Goal: Task Accomplishment & Management: Complete application form

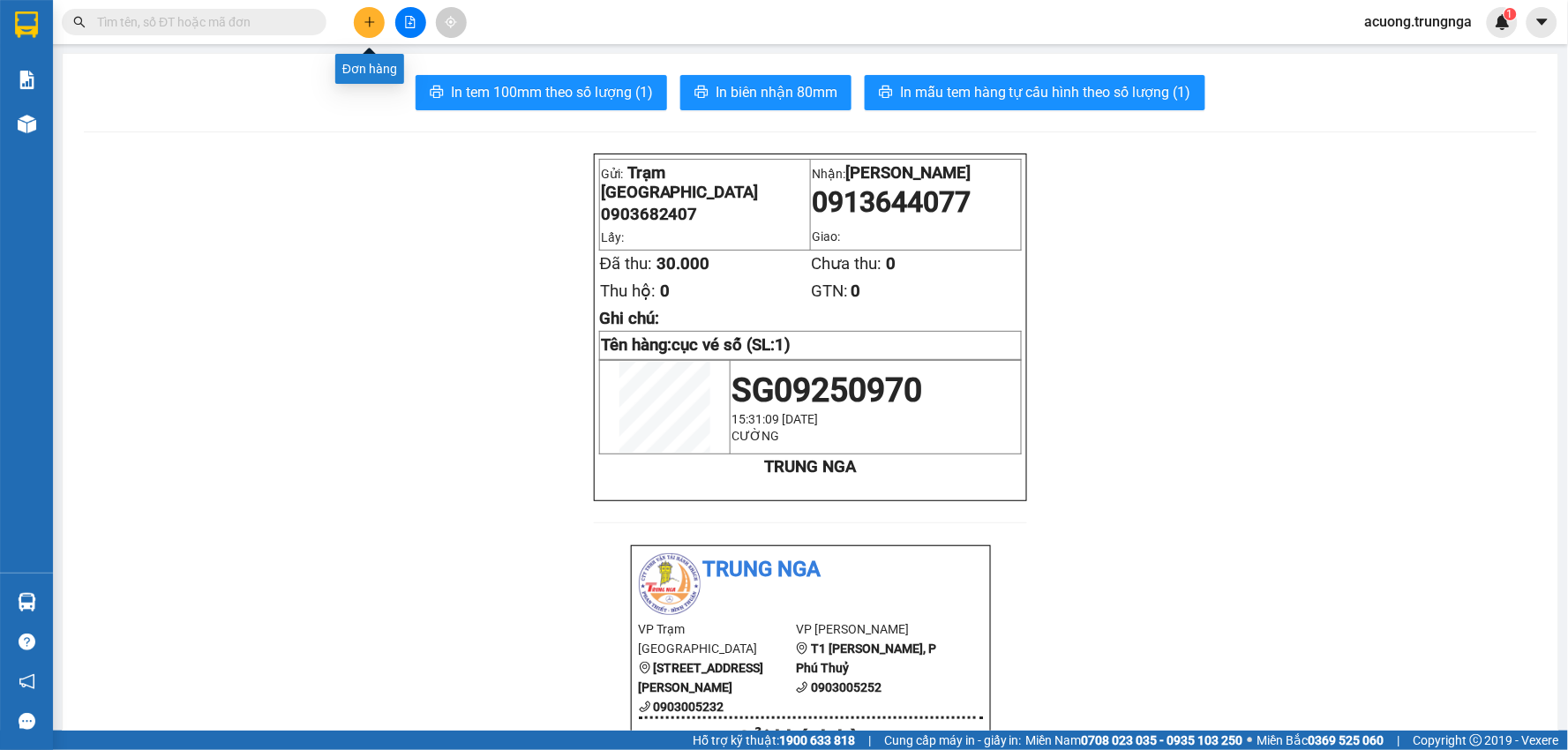
click at [368, 20] on icon "plus" at bounding box center [369, 22] width 12 height 12
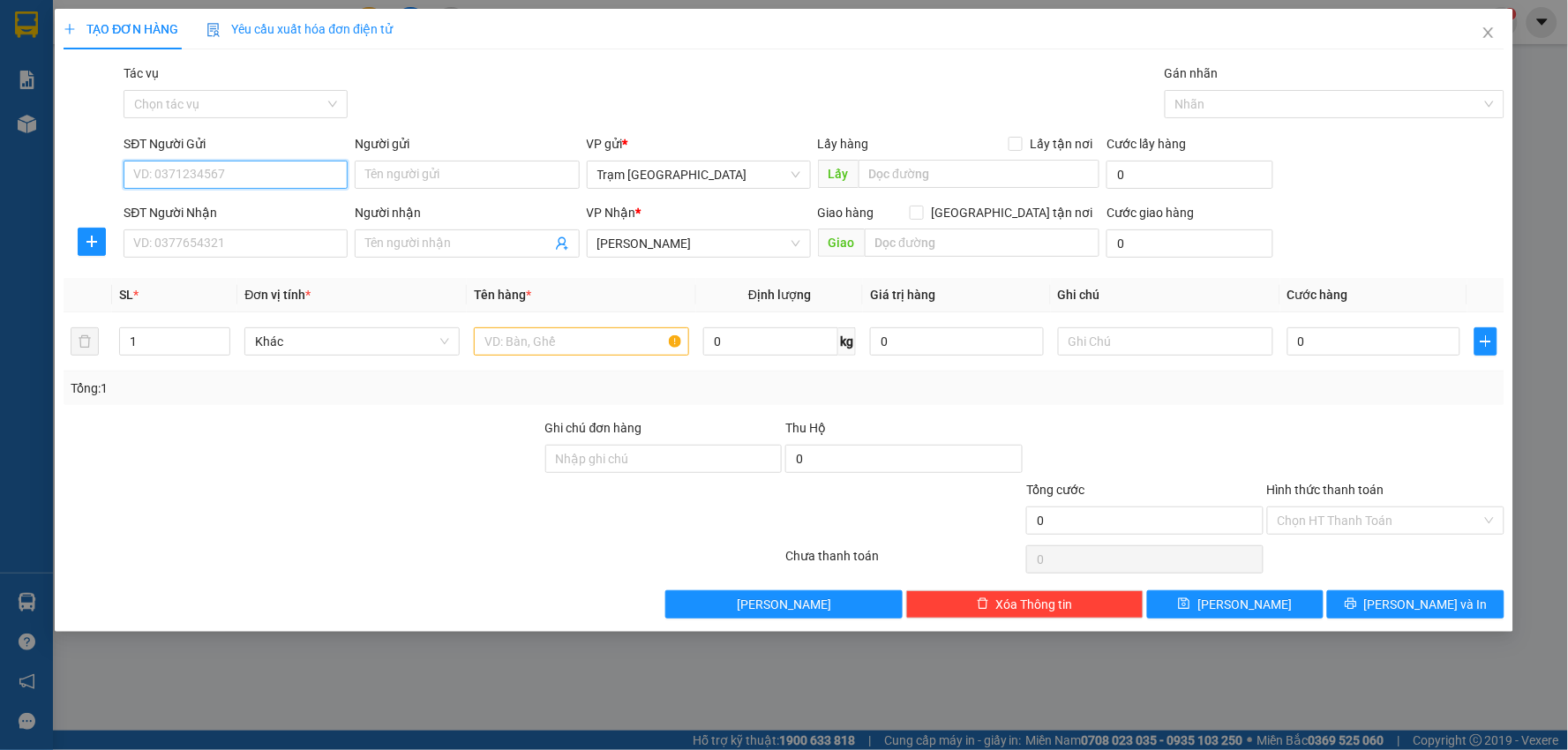
click at [306, 178] on input "SĐT Người Gửi" at bounding box center [235, 174] width 224 height 28
type input "0963027345"
type input "CHÚ TẤN"
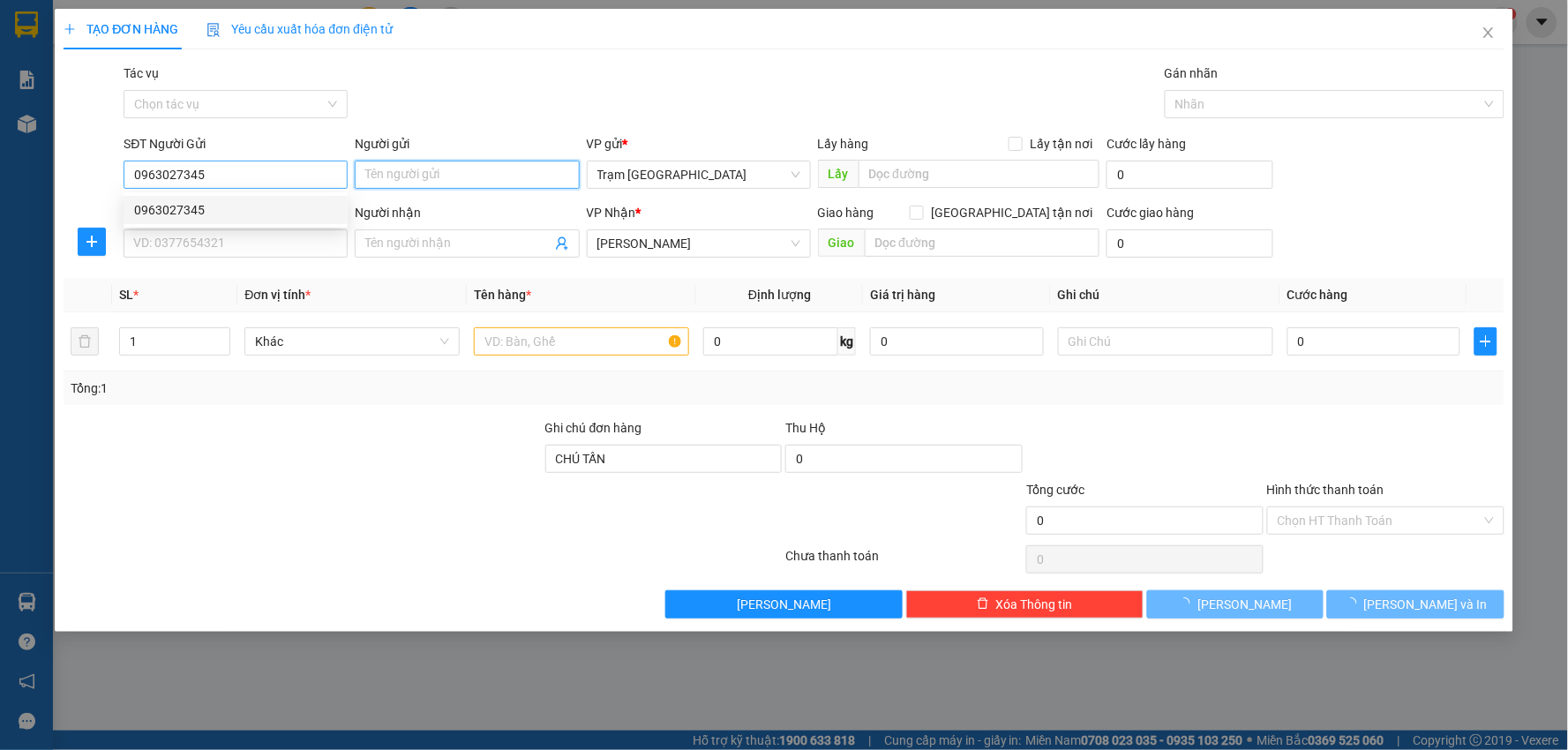
type input "100.000"
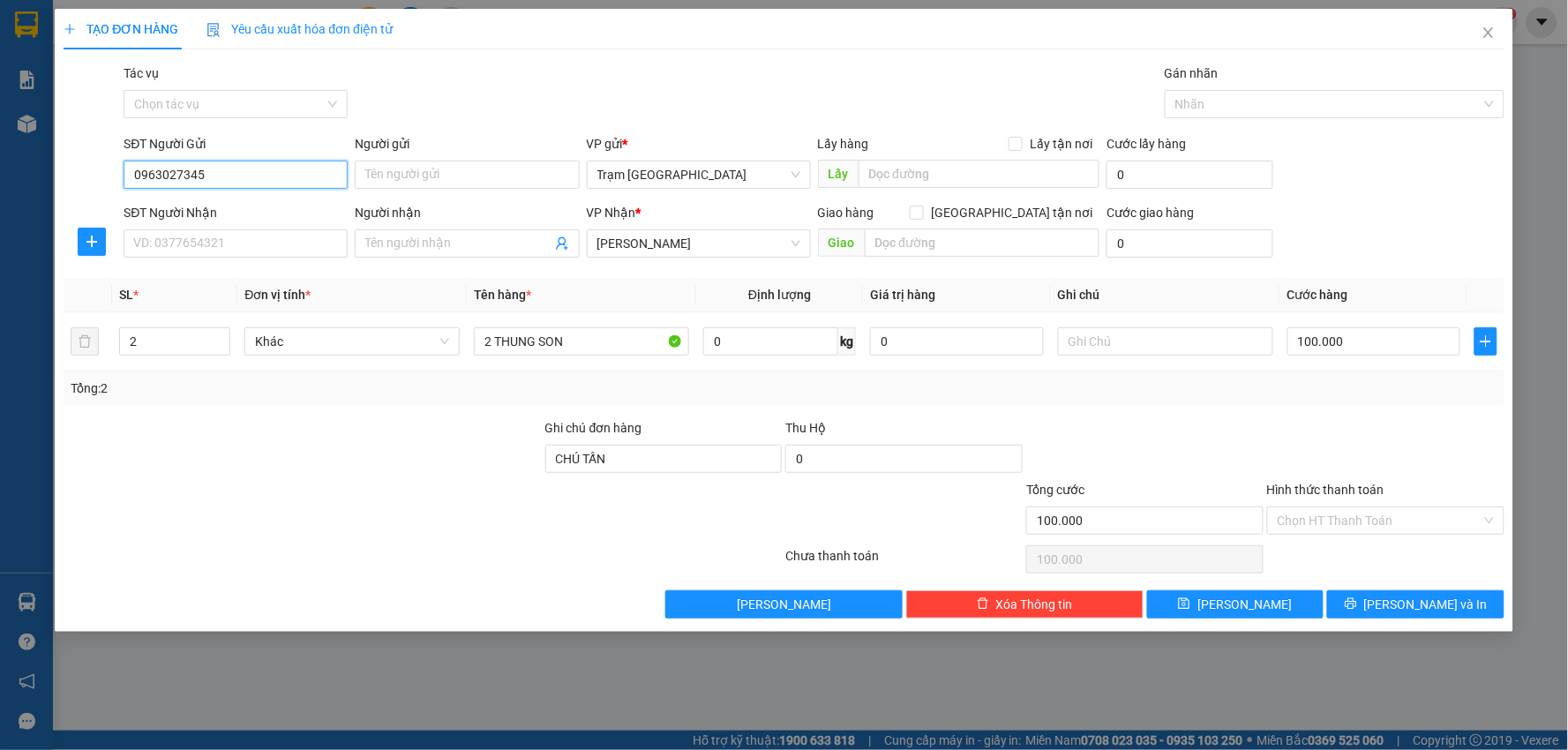
drag, startPoint x: 230, startPoint y: 162, endPoint x: 0, endPoint y: 231, distance: 240.1
click at [0, 231] on div "TẠO ĐƠN HÀNG Yêu cầu xuất hóa đơn điện tử Transit Pickup Surcharge Ids Transit …" at bounding box center [784, 375] width 1568 height 750
type input "0963060033"
type input "Shop Ly"
click at [203, 241] on input "SĐT Người Nhận" at bounding box center [235, 243] width 224 height 28
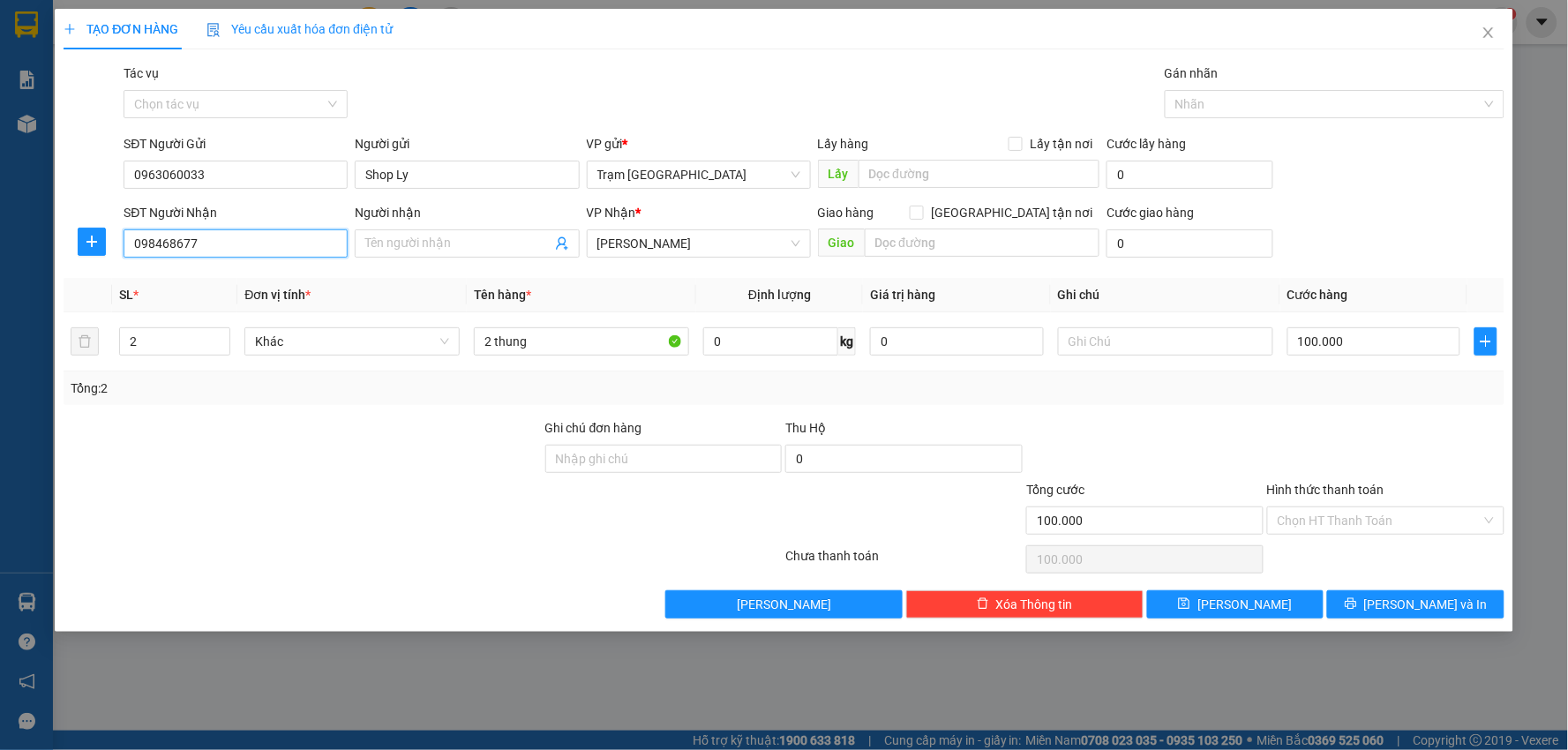
type input "0984686779"
click at [251, 285] on div "0984686779" at bounding box center [235, 279] width 203 height 19
type input "km 14"
type input "0984686779"
click at [481, 247] on input "Người nhận" at bounding box center [458, 243] width 186 height 19
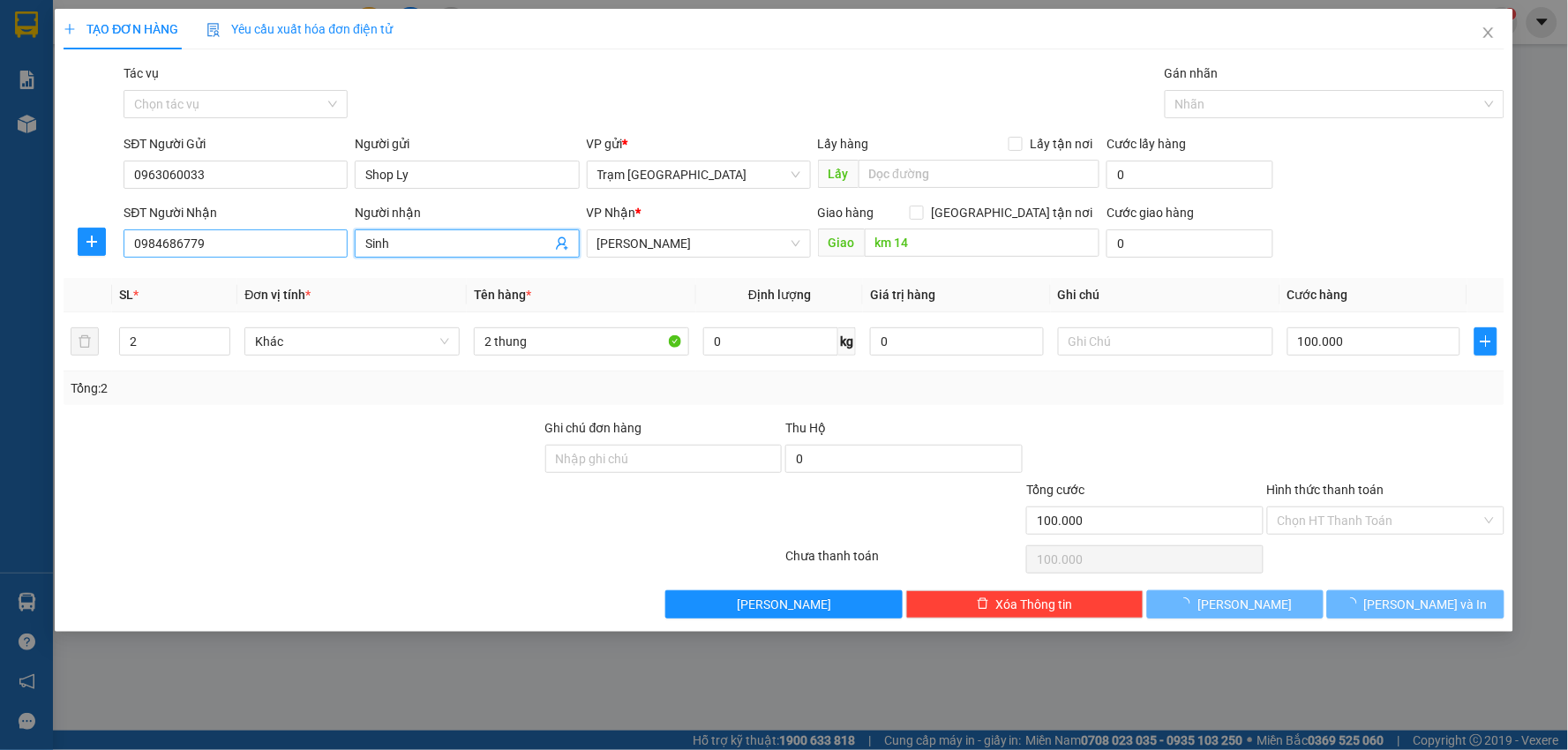
drag, startPoint x: 420, startPoint y: 249, endPoint x: 256, endPoint y: 247, distance: 164.0
click at [256, 247] on div "SĐT Người Nhận 0984686779 Người nhận Sinh Sinh VP Nhận * [PERSON_NAME] Giao hàn…" at bounding box center [813, 234] width 1387 height 62
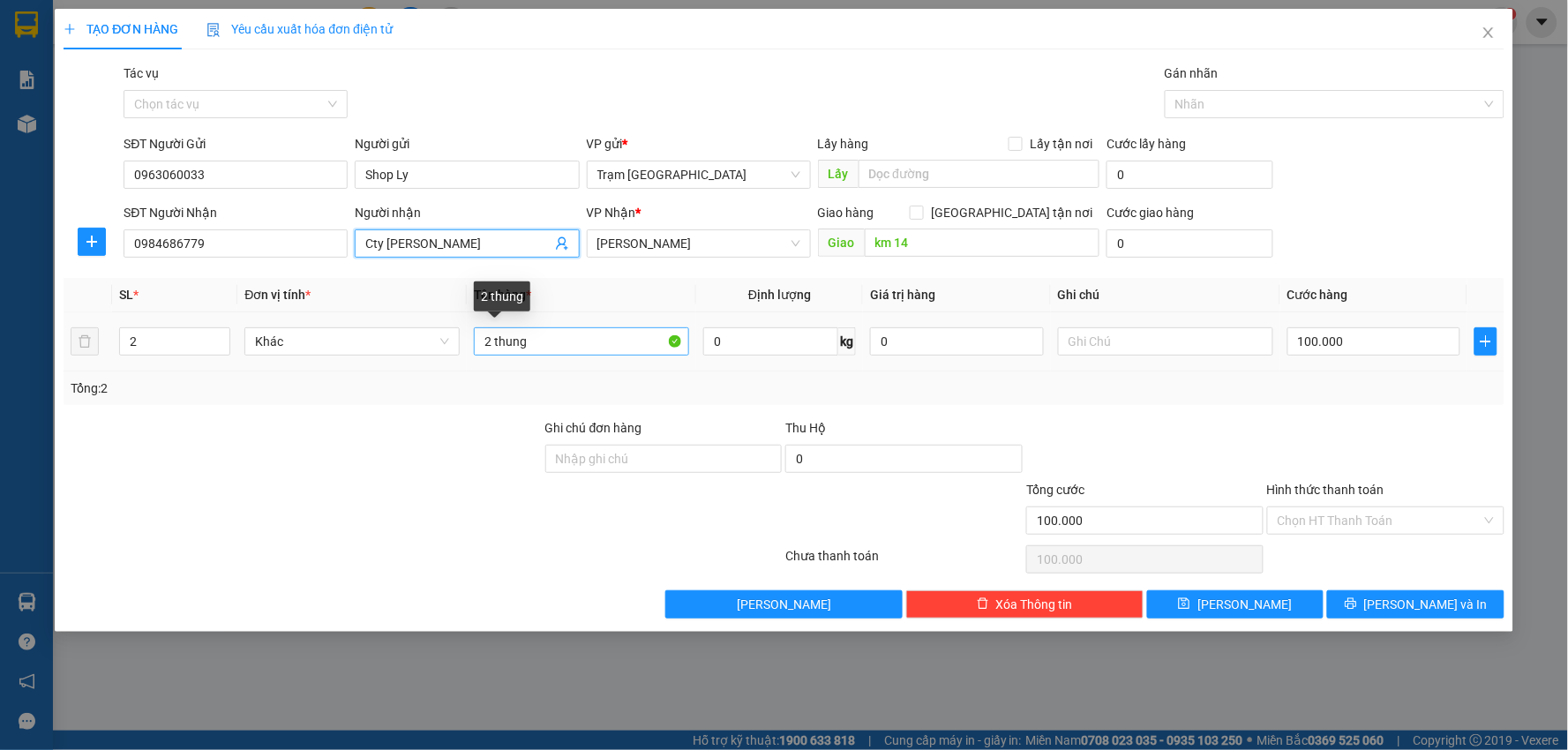
type input "Cty [PERSON_NAME]"
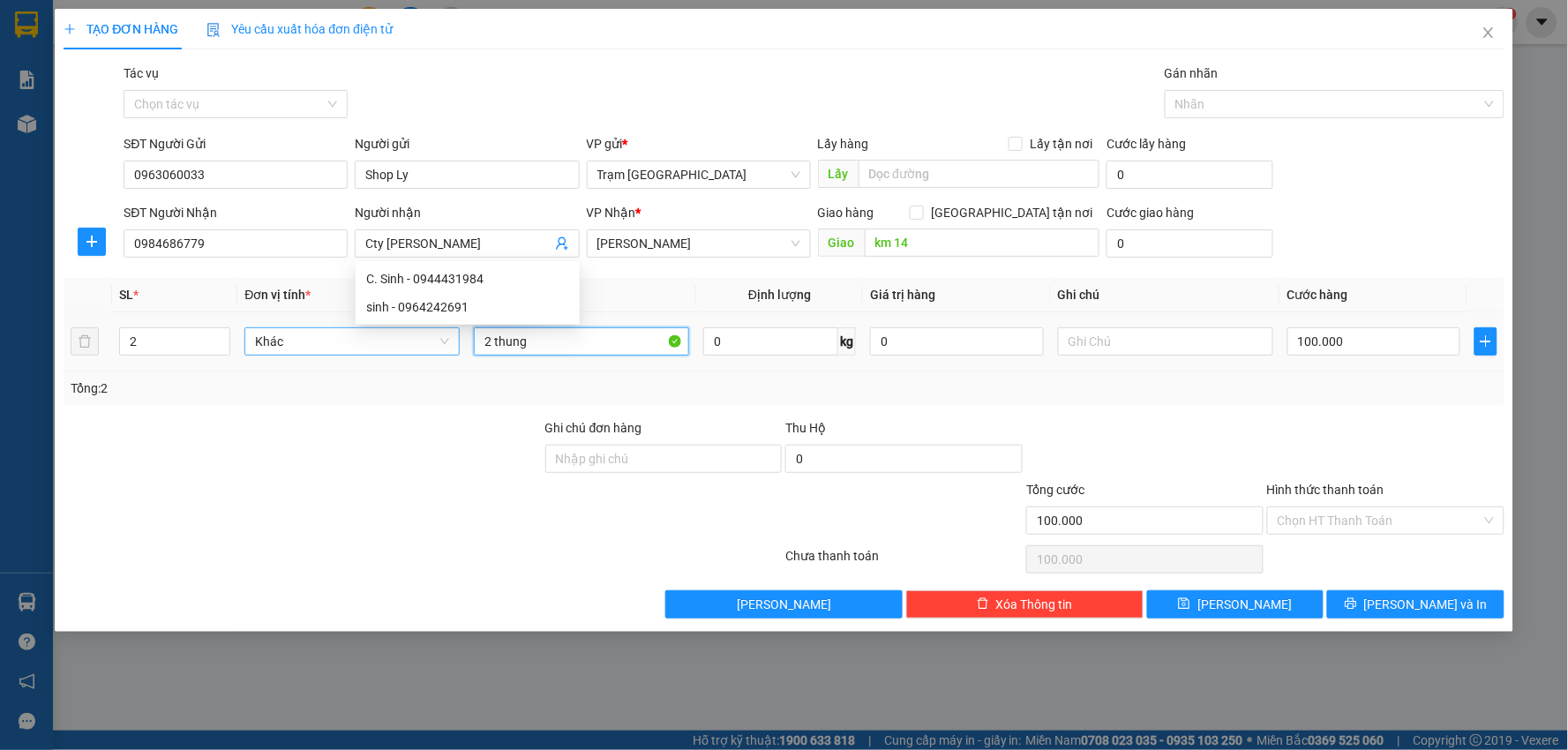
drag, startPoint x: 557, startPoint y: 337, endPoint x: 266, endPoint y: 340, distance: 291.0
click at [266, 340] on tr "2 Khác 2 thung 0 kg 0 100.000" at bounding box center [784, 341] width 1441 height 59
type input "1"
type input "thùng"
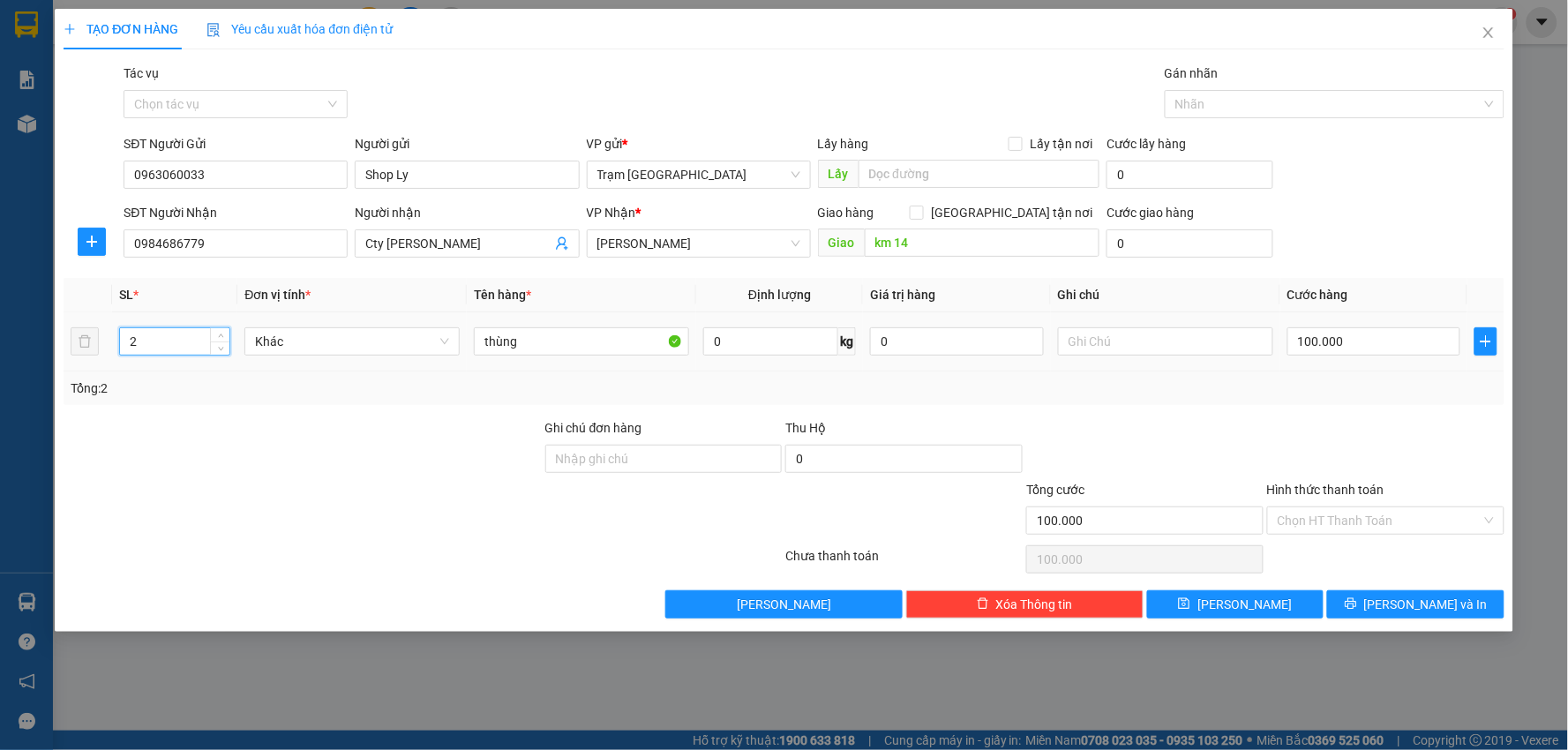
drag, startPoint x: 192, startPoint y: 338, endPoint x: 146, endPoint y: 338, distance: 46.0
click at [146, 338] on input "2" at bounding box center [175, 341] width 110 height 27
drag, startPoint x: 145, startPoint y: 338, endPoint x: 0, endPoint y: 337, distance: 145.0
click at [0, 337] on div "TẠO ĐƠN HÀNG Yêu cầu xuất hóa đơn điện tử Transit Pickup Surcharge Ids Transit …" at bounding box center [784, 375] width 1568 height 750
type input "1"
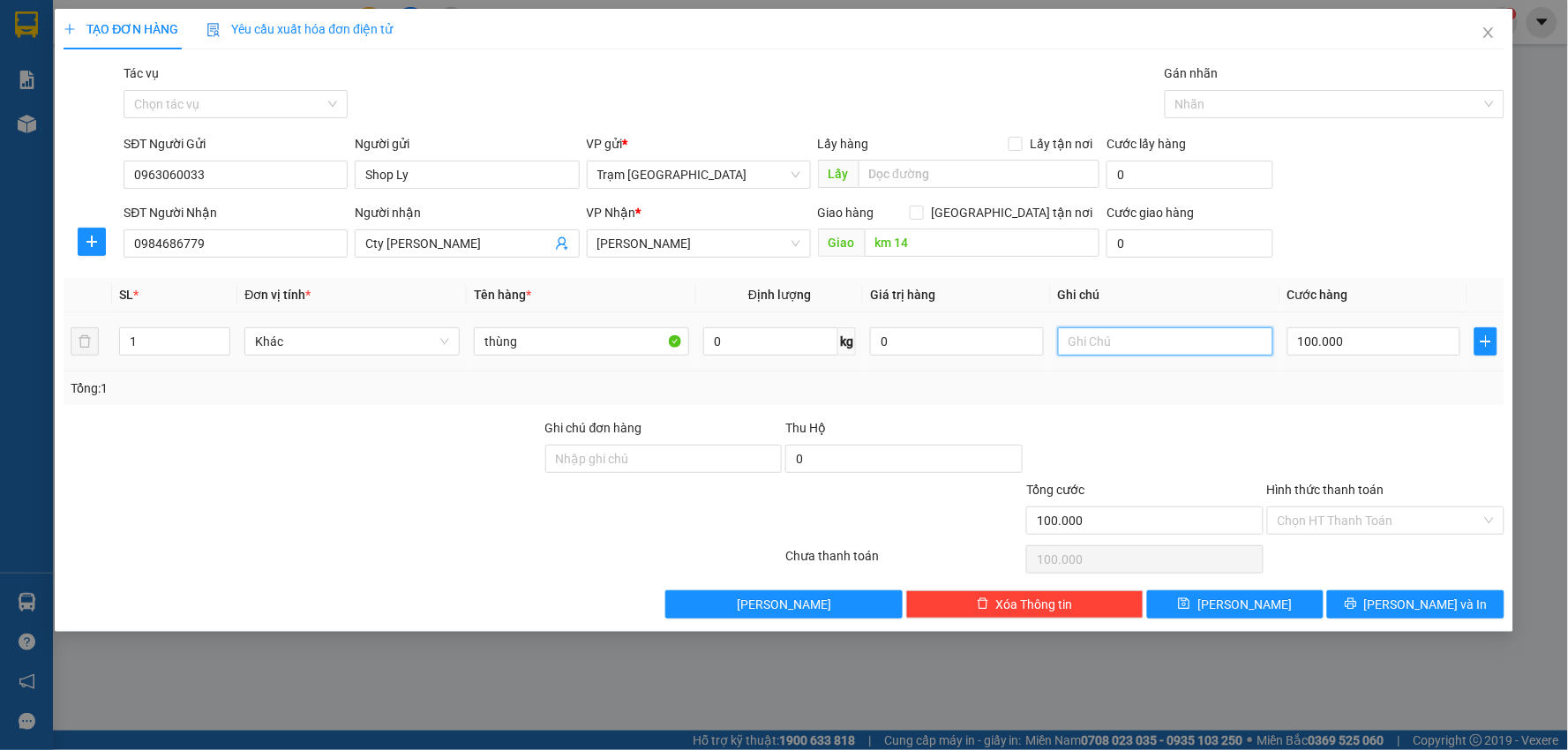
click at [1114, 337] on input "text" at bounding box center [1165, 340] width 215 height 28
type input "5"
type input "00.005"
type input "50"
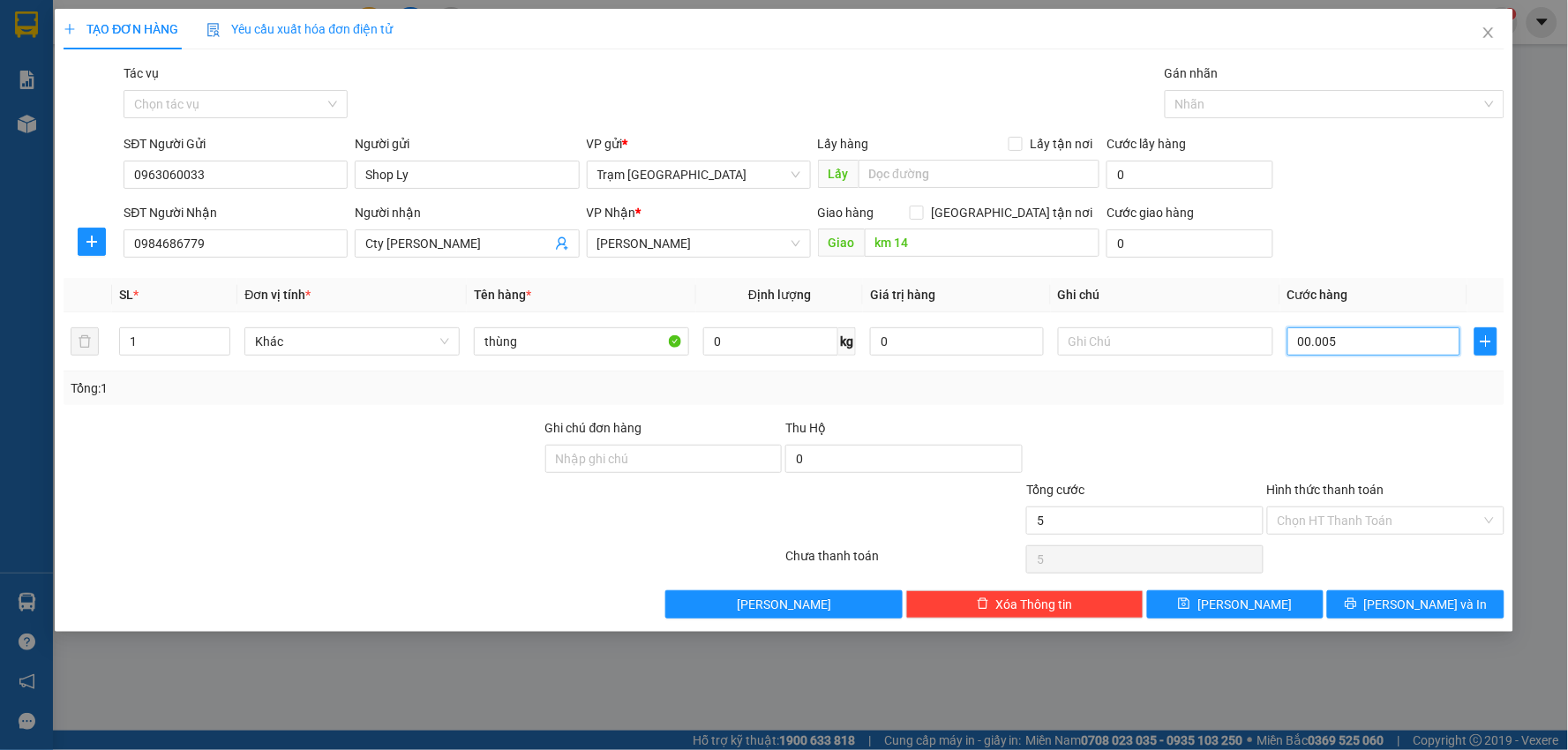
type input "50"
type input "00.000.050"
type input "50.000"
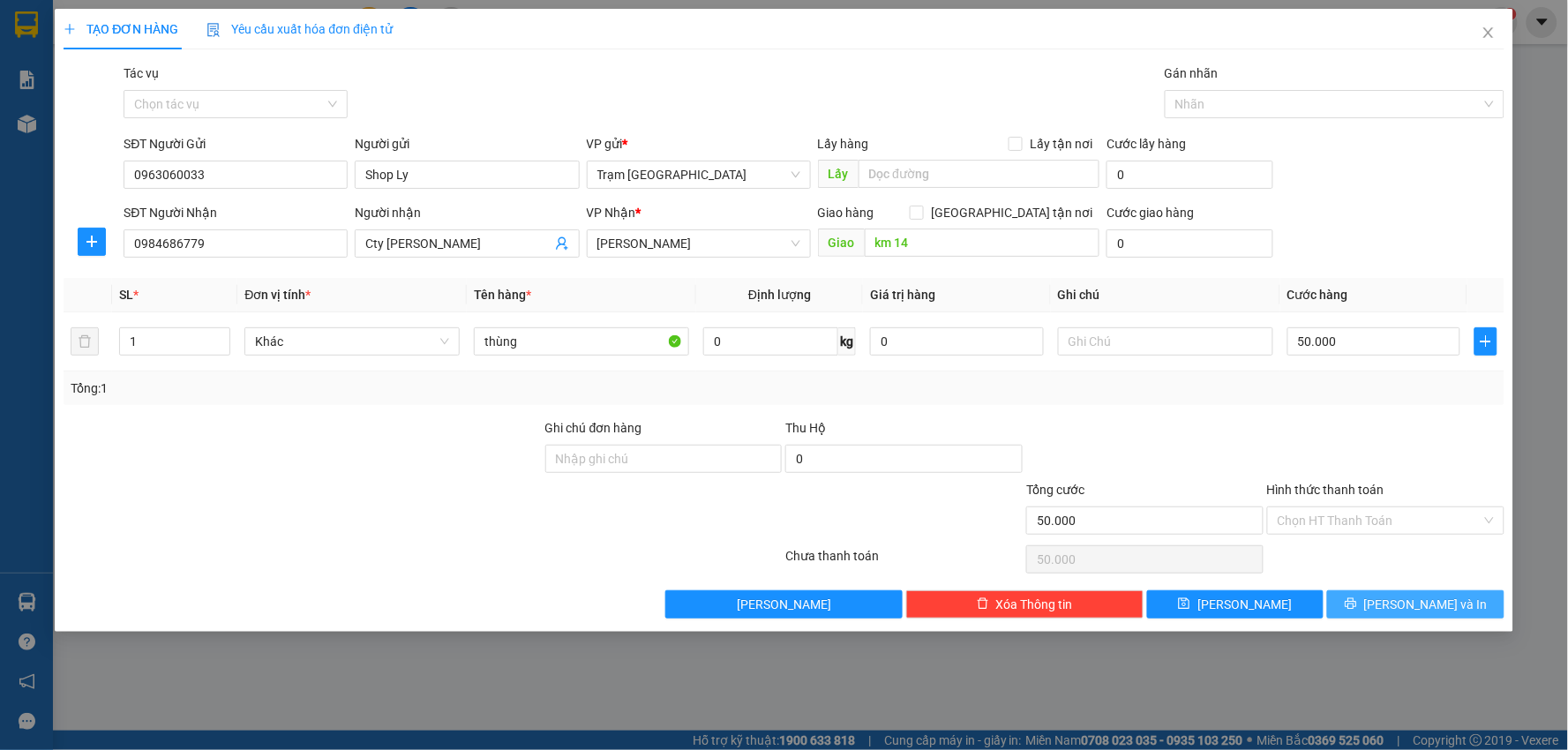
click at [1414, 601] on span "[PERSON_NAME] và In" at bounding box center [1426, 605] width 123 height 19
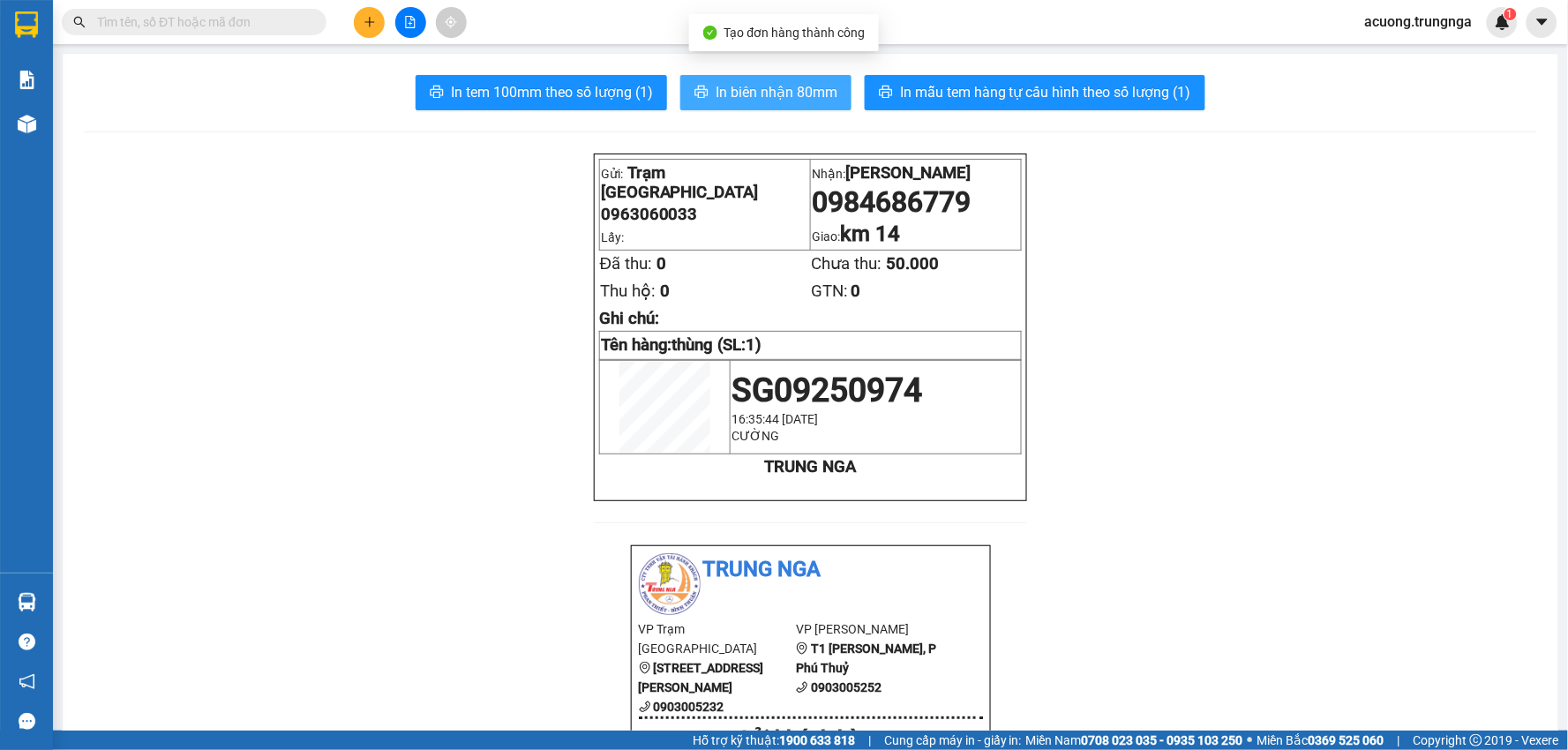
click at [730, 88] on span "In biên nhận 80mm" at bounding box center [776, 91] width 122 height 22
click at [225, 20] on input "text" at bounding box center [201, 22] width 209 height 19
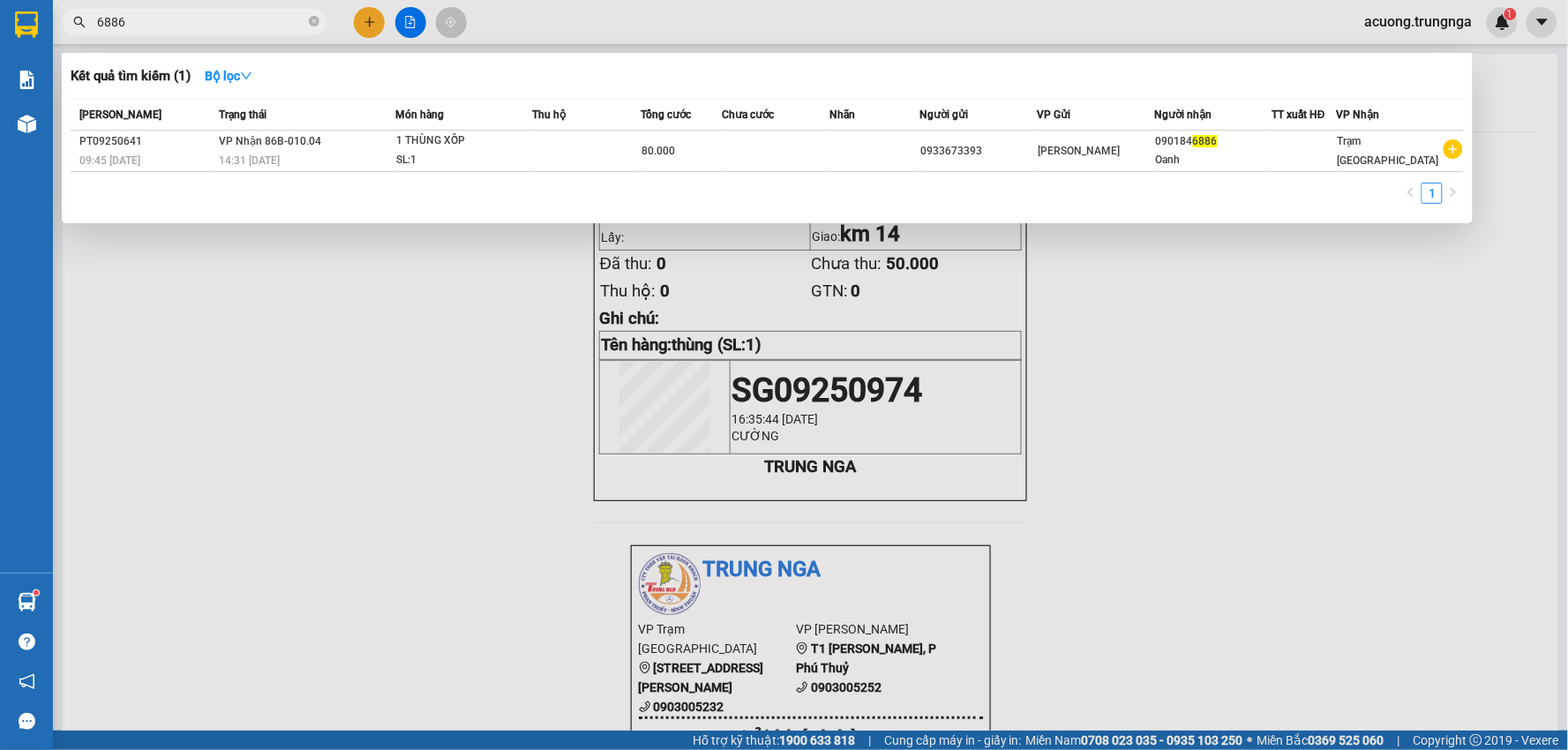
type input "6886"
